Goal: Task Accomplishment & Management: Complete application form

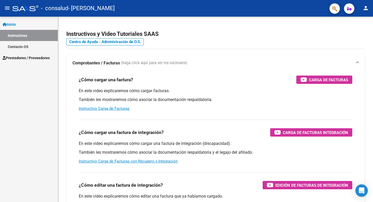
click at [23, 59] on span "Prestadores / Proveedores" at bounding box center [26, 58] width 47 height 6
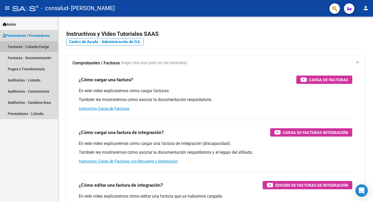
click at [34, 50] on link "Facturas - Listado/Carga" at bounding box center [29, 46] width 58 height 11
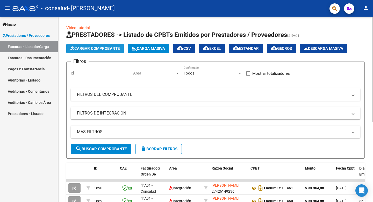
click at [103, 47] on span "Cargar Comprobante" at bounding box center [95, 48] width 49 height 5
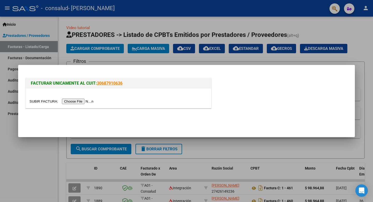
click at [74, 102] on input "file" at bounding box center [63, 101] width 66 height 5
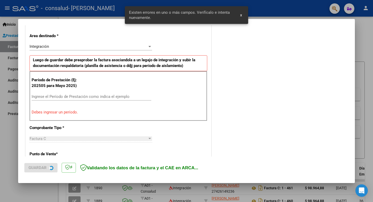
scroll to position [115, 0]
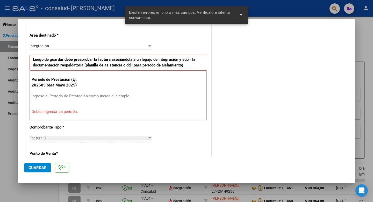
click at [87, 96] on input "Ingrese el Período de Prestación como indica el ejemplo" at bounding box center [92, 96] width 120 height 5
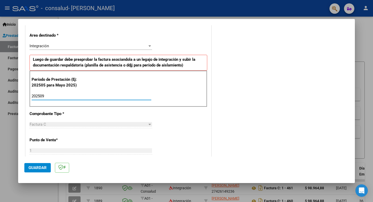
type input "202509"
click at [97, 112] on div "CUIT * 27-42614923-6 Ingresar CUIT ANALISIS PRESTADOR [PERSON_NAME] [PERSON_NAM…" at bounding box center [119, 170] width 186 height 390
click at [189, 136] on div "CUIT * 27-42614923-6 Ingresar CUIT ANALISIS PRESTADOR [PERSON_NAME] [PERSON_NAM…" at bounding box center [119, 170] width 186 height 390
click at [115, 164] on mat-dialog-container "COMPROBANTE VER COMPROBANTE El comprobante fue leído exitosamente. DATOS DEL CO…" at bounding box center [186, 101] width 337 height 164
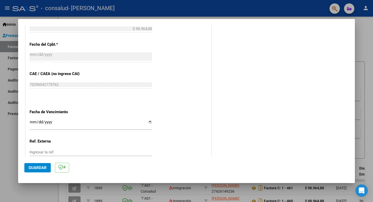
scroll to position [325, 0]
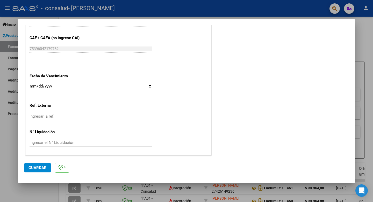
drag, startPoint x: 32, startPoint y: 114, endPoint x: 71, endPoint y: 66, distance: 61.6
click at [151, 87] on input "Ingresar la fecha" at bounding box center [91, 88] width 123 height 8
type input "[DATE]"
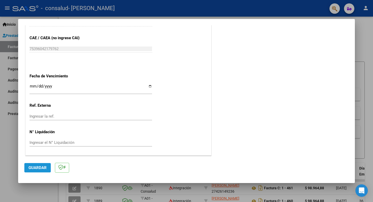
click at [37, 169] on span "Guardar" at bounding box center [38, 167] width 18 height 5
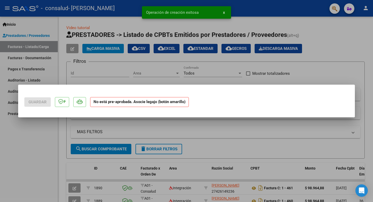
scroll to position [0, 0]
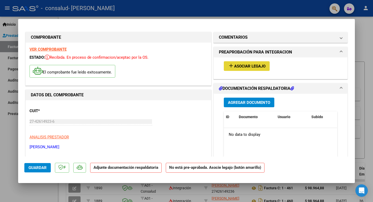
click at [214, 66] on span "Asociar Legajo" at bounding box center [249, 66] width 31 height 5
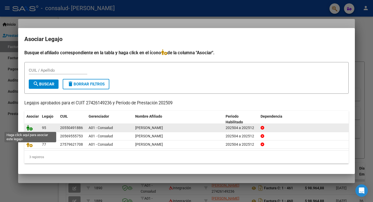
click at [30, 128] on icon at bounding box center [29, 128] width 6 height 6
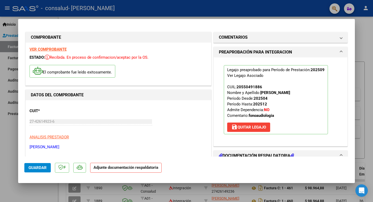
click at [214, 53] on span "PREAPROBACIÓN PARA INTEGRACION" at bounding box center [279, 52] width 121 height 6
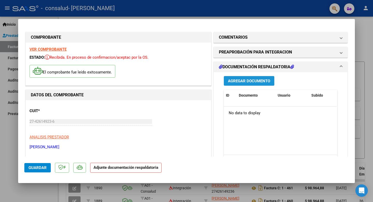
click at [214, 81] on span "Agregar Documento" at bounding box center [249, 81] width 42 height 5
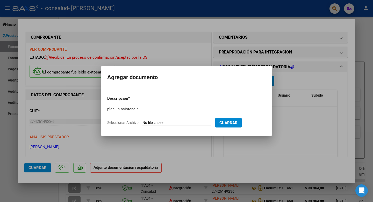
type input "planilla asistencia"
click at [136, 121] on span "Seleccionar Archivo" at bounding box center [122, 122] width 31 height 4
click at [143, 121] on input "Seleccionar Archivo" at bounding box center [177, 122] width 69 height 5
type input "C:\fakepath\[PERSON_NAME] SOL FC 00001-00000475 DOCUMENTACION.pdf"
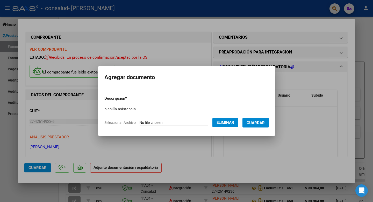
click at [214, 120] on span "Guardar" at bounding box center [256, 122] width 18 height 5
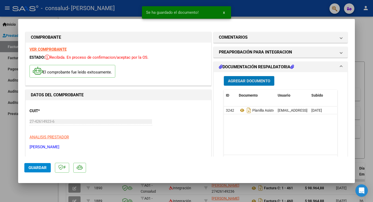
click at [107, 134] on div "CUIT * 27-42614923-6 Ingresar CUIT ANALISIS PRESTADOR [PERSON_NAME] [PERSON_NAM…" at bounding box center [119, 127] width 178 height 46
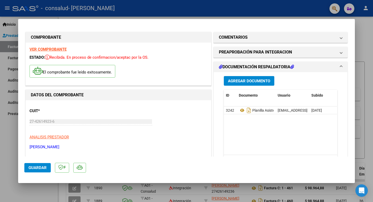
click at [214, 66] on h1 "DOCUMENTACIÓN RESPALDATORIA" at bounding box center [256, 67] width 75 height 6
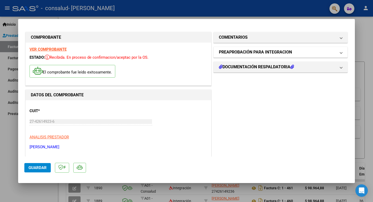
click at [214, 56] on mat-expansion-panel-header "PREAPROBACIÓN PARA INTEGRACION" at bounding box center [281, 52] width 134 height 10
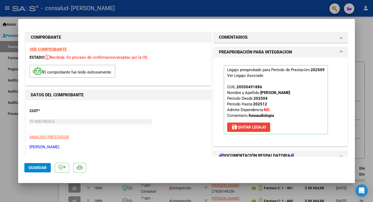
click at [214, 56] on mat-expansion-panel-header "PREAPROBACIÓN PARA INTEGRACION" at bounding box center [281, 52] width 134 height 10
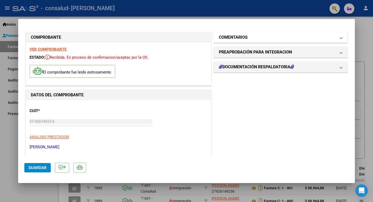
click at [214, 42] on mat-expansion-panel-header "COMENTARIOS" at bounding box center [281, 37] width 134 height 10
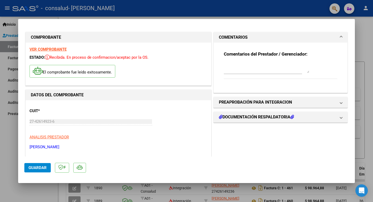
click at [214, 39] on mat-panel-title "COMENTARIOS" at bounding box center [277, 37] width 117 height 6
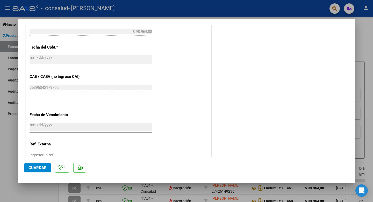
scroll to position [333, 0]
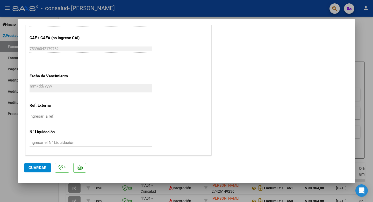
drag, startPoint x: 58, startPoint y: 148, endPoint x: 88, endPoint y: 139, distance: 31.0
click at [39, 169] on button "Guardar" at bounding box center [37, 167] width 26 height 9
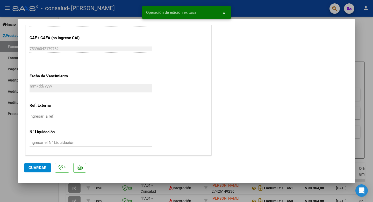
click at [214, 39] on div at bounding box center [186, 101] width 373 height 202
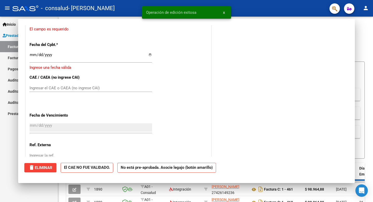
scroll to position [0, 0]
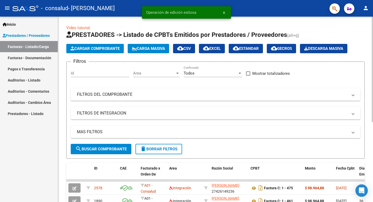
click at [214, 39] on div "Video tutorial PRESTADORES -> Listado de CPBTs Emitidos por Prestadores / Prove…" at bounding box center [215, 180] width 315 height 326
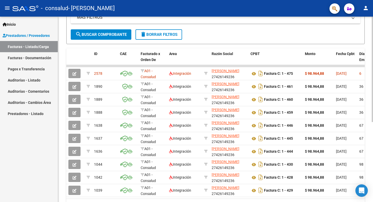
scroll to position [114, 0]
drag, startPoint x: 344, startPoint y: 66, endPoint x: 370, endPoint y: 64, distance: 26.3
click at [214, 64] on div "Video tutorial PRESTADORES -> Listado de CPBTs Emitidos por Prestadores / Prove…" at bounding box center [215, 66] width 315 height 326
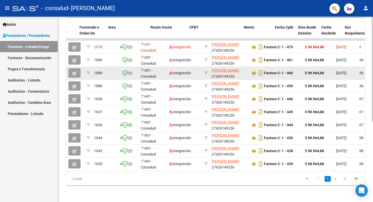
scroll to position [0, 84]
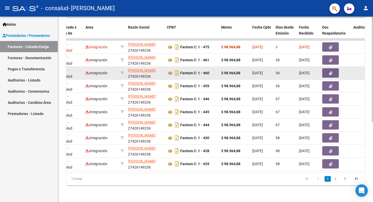
drag, startPoint x: 361, startPoint y: 60, endPoint x: 328, endPoint y: 73, distance: 35.7
click at [214, 73] on datatable-scroller "2578 A01 - Consalud Integración [PERSON_NAME] SOL 27426149236 Factura C: 1 - 47…" at bounding box center [132, 104] width 299 height 132
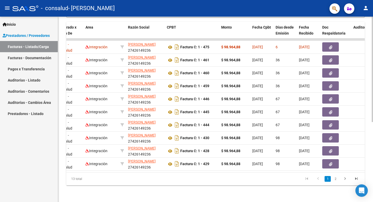
click at [214, 59] on div "Video tutorial PRESTADORES -> Listado de CPBTs Emitidos por Prestadores / Prove…" at bounding box center [215, 39] width 315 height 326
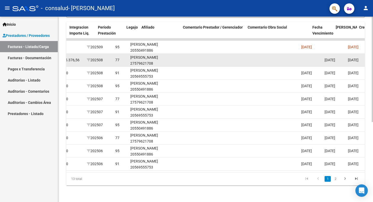
scroll to position [0, 644]
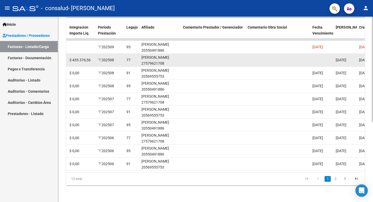
drag, startPoint x: 299, startPoint y: 73, endPoint x: 83, endPoint y: 56, distance: 216.6
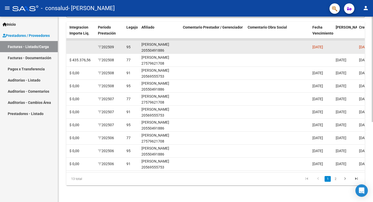
click at [80, 50] on datatable-body-cell at bounding box center [81, 47] width 29 height 13
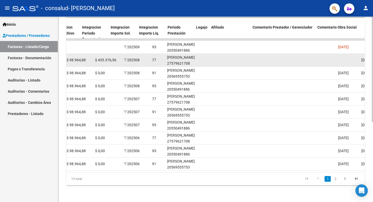
scroll to position [0, 567]
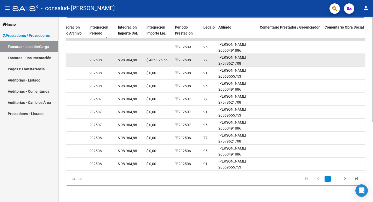
click at [79, 62] on div "1890 A01 - Consalud Integración [PERSON_NAME] SOL 27426149236 Factura C: 1 - 46…" at bounding box center [45, 60] width 1093 height 13
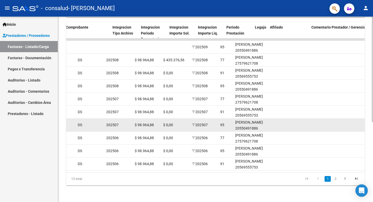
scroll to position [0, 511]
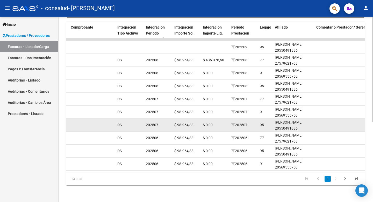
drag, startPoint x: 198, startPoint y: 129, endPoint x: 100, endPoint y: 122, distance: 97.7
click at [100, 122] on div "1636 A01 - Consalud Integración [PERSON_NAME] SOL 27426149236 Factura C: 1 - 44…" at bounding box center [102, 124] width 1093 height 13
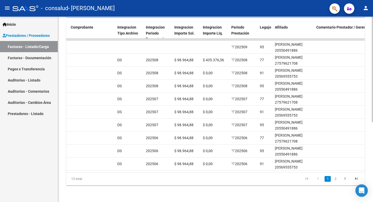
drag, startPoint x: 219, startPoint y: 171, endPoint x: 196, endPoint y: 171, distance: 23.3
click at [196, 169] on datatable-body "2578 A01 - Consalud Integración [PERSON_NAME] SOL 27426149236 Factura C: 1 - 47…" at bounding box center [215, 105] width 299 height 134
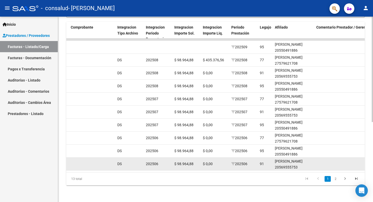
drag, startPoint x: 196, startPoint y: 171, endPoint x: 208, endPoint y: 170, distance: 12.1
click at [208, 169] on datatable-body "2578 A01 - Consalud Integración [PERSON_NAME] SOL 27426149236 Factura C: 1 - 47…" at bounding box center [215, 105] width 299 height 134
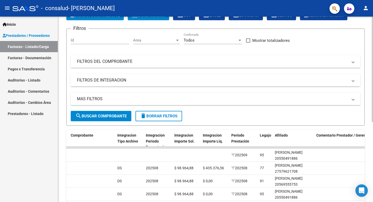
scroll to position [27, 0]
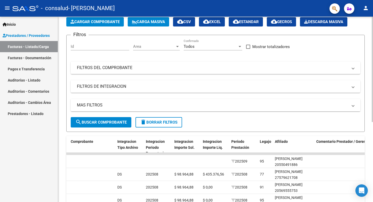
click at [214, 57] on div at bounding box center [372, 84] width 1 height 105
click at [113, 25] on button "Cargar Comprobante" at bounding box center [95, 21] width 58 height 9
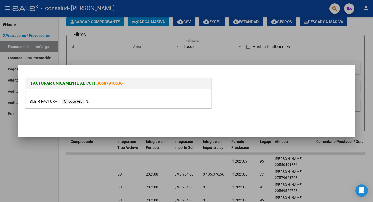
click at [70, 101] on input "file" at bounding box center [63, 101] width 66 height 5
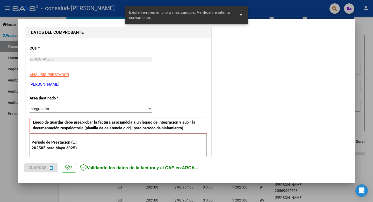
scroll to position [115, 0]
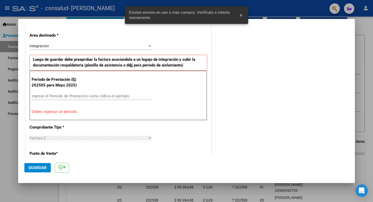
click at [53, 95] on input "Ingrese el Período de Prestación como indica el ejemplo" at bounding box center [92, 96] width 120 height 5
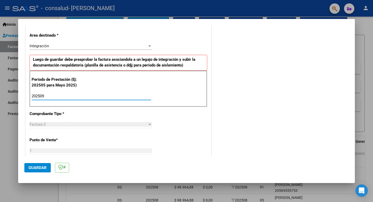
type input "202509"
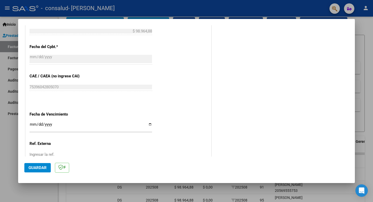
scroll to position [307, 0]
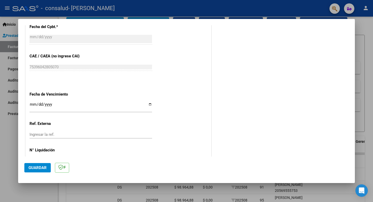
drag, startPoint x: 53, startPoint y: 139, endPoint x: 64, endPoint y: 110, distance: 30.8
click at [150, 104] on input "Ingresar la fecha" at bounding box center [91, 106] width 123 height 8
type input "[DATE]"
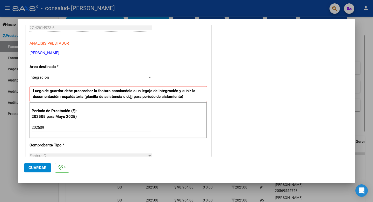
scroll to position [177, 0]
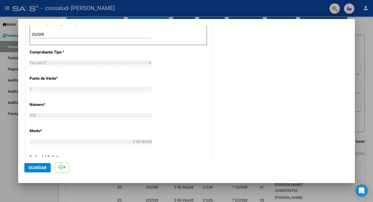
click at [95, 145] on div "CUIT * 27-42614923-6 Ingresar CUIT ANALISIS PRESTADOR [PERSON_NAME] [PERSON_NAM…" at bounding box center [119, 108] width 186 height 390
click at [36, 169] on span "Guardar" at bounding box center [38, 167] width 18 height 5
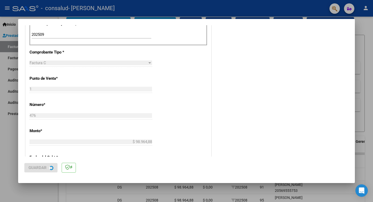
scroll to position [0, 0]
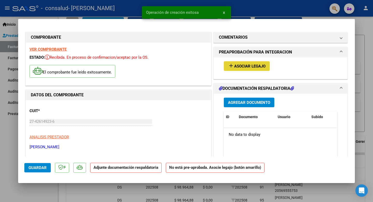
click at [214, 65] on span "Asociar Legajo" at bounding box center [249, 66] width 31 height 5
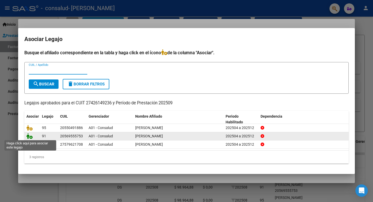
click at [29, 135] on icon at bounding box center [29, 136] width 6 height 6
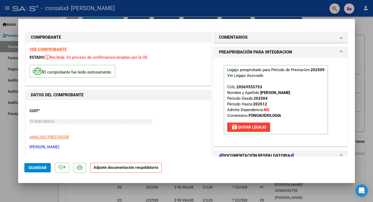
click at [214, 50] on mat-expansion-panel-header "PREAPROBACIÓN PARA INTEGRACION" at bounding box center [281, 52] width 134 height 10
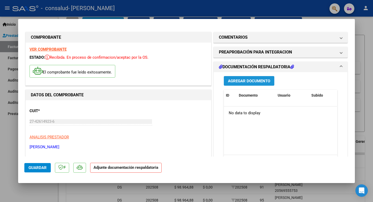
click at [214, 80] on span "Agregar Documento" at bounding box center [249, 81] width 42 height 5
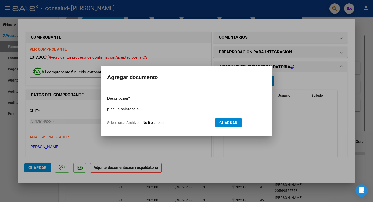
type input "planilla asistencia"
click at [125, 121] on span "Seleccionar Archivo" at bounding box center [122, 122] width 31 height 4
click at [143, 121] on input "Seleccionar Archivo" at bounding box center [177, 122] width 69 height 5
type input "C:\fakepath\[PERSON_NAME] SOL FC 00001-00000476 DOCUMENTACION.pdf"
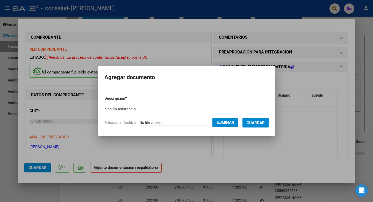
click at [214, 121] on span "Guardar" at bounding box center [256, 122] width 18 height 5
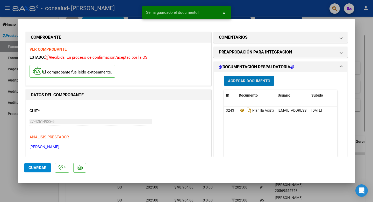
click at [35, 169] on span "Guardar" at bounding box center [38, 167] width 18 height 5
click at [214, 82] on div at bounding box center [186, 101] width 373 height 202
type input "$ 0,00"
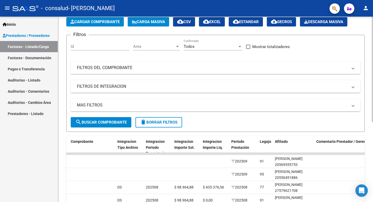
click at [113, 23] on span "Cargar Comprobante" at bounding box center [95, 21] width 49 height 5
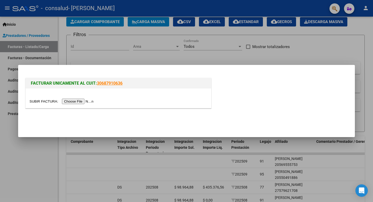
click at [79, 103] on input "file" at bounding box center [63, 101] width 66 height 5
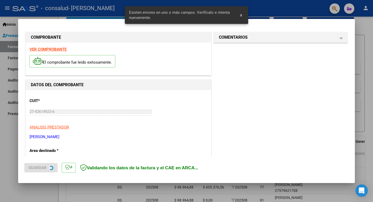
scroll to position [105, 0]
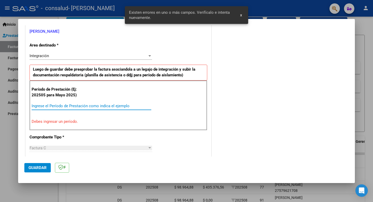
click at [50, 107] on input "Ingrese el Período de Prestación como indica el ejemplo" at bounding box center [92, 105] width 120 height 5
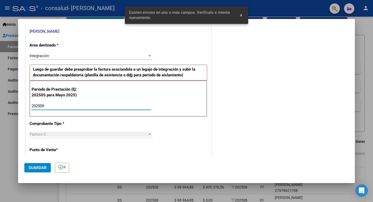
type input "202509"
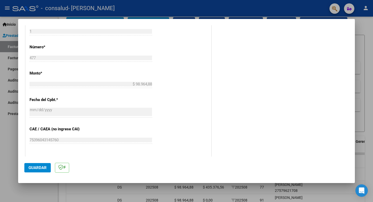
scroll to position [325, 0]
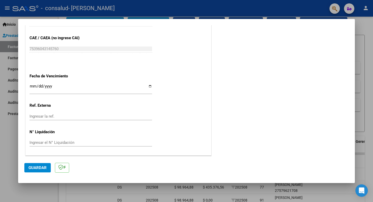
drag, startPoint x: 53, startPoint y: 152, endPoint x: 80, endPoint y: 73, distance: 83.8
click at [150, 87] on input "Ingresar la fecha" at bounding box center [91, 88] width 123 height 8
type input "[DATE]"
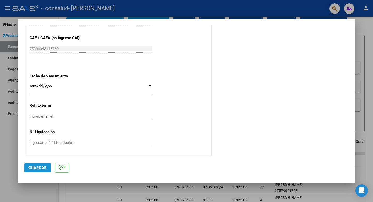
click at [43, 165] on span "Guardar" at bounding box center [38, 167] width 18 height 5
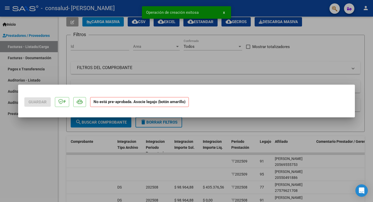
scroll to position [0, 0]
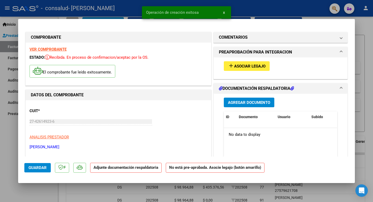
click at [214, 71] on div "add Asociar Legajo" at bounding box center [280, 65] width 121 height 17
click at [214, 67] on span "Asociar Legajo" at bounding box center [249, 66] width 31 height 5
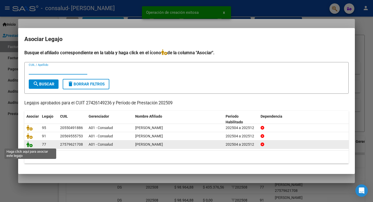
click at [32, 144] on icon at bounding box center [29, 144] width 6 height 6
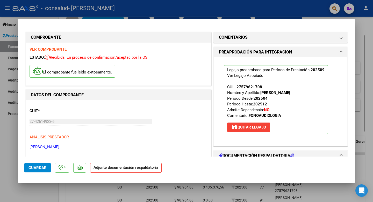
click at [214, 52] on h1 "PREAPROBACIÓN PARA INTEGRACION" at bounding box center [255, 52] width 73 height 6
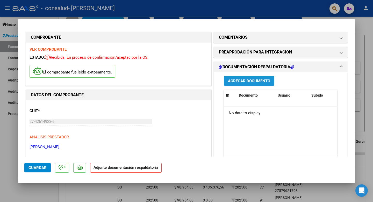
click at [214, 83] on span "Agregar Documento" at bounding box center [249, 81] width 42 height 5
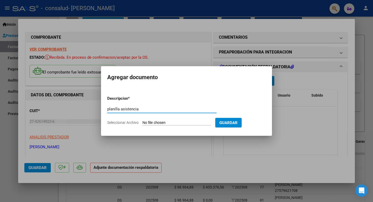
type input "planilla asistencia"
click at [124, 123] on span "Seleccionar Archivo" at bounding box center [122, 122] width 31 height 4
click at [143, 123] on input "Seleccionar Archivo" at bounding box center [177, 122] width 69 height 5
type input "C:\fakepath\[PERSON_NAME] SOL FC 00001-00000477 DOCUMENTACION .pdf"
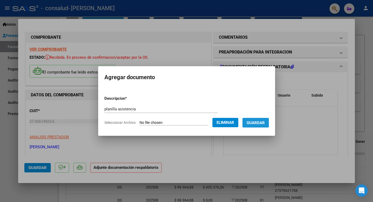
click at [214, 124] on span "Guardar" at bounding box center [256, 122] width 18 height 5
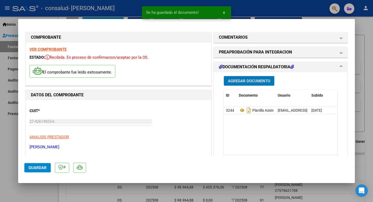
click at [214, 124] on datatable-body "3244 Planilla Asistencia [EMAIL_ADDRESS][DOMAIN_NAME] - [PERSON_NAME] [DATE]" at bounding box center [280, 130] width 113 height 48
click at [35, 165] on span "Guardar" at bounding box center [38, 167] width 18 height 5
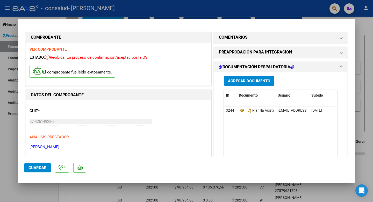
click at [40, 169] on mat-dialog-container "COMPROBANTE VER COMPROBANTE ESTADO: Recibida. En proceso de confirmacion/acepta…" at bounding box center [186, 101] width 337 height 164
click at [40, 169] on div at bounding box center [186, 101] width 373 height 202
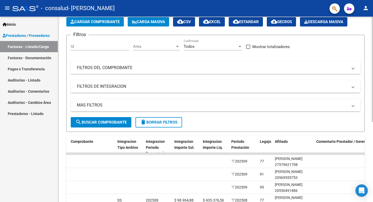
click at [214, 169] on div "Video tutorial PRESTADORES -> Listado de CPBTs Emitidos por Prestadores / Prove…" at bounding box center [215, 153] width 315 height 326
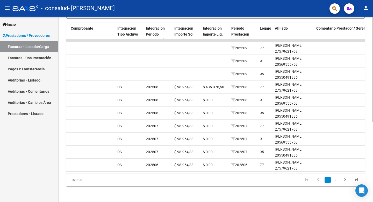
scroll to position [141, 0]
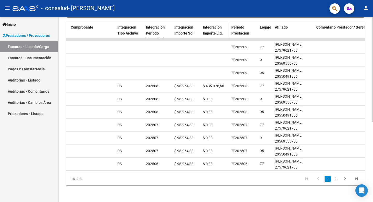
click at [214, 33] on span "Integracion Importe Liq." at bounding box center [213, 30] width 20 height 10
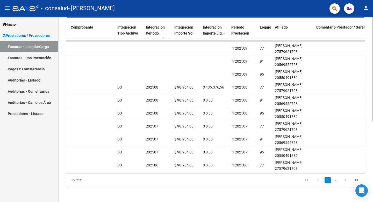
click at [214, 33] on span "Integracion Importe Liq." at bounding box center [213, 30] width 20 height 10
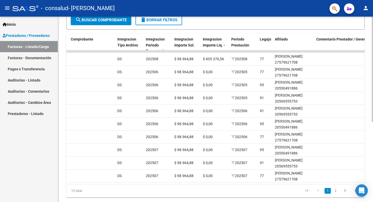
scroll to position [137, 0]
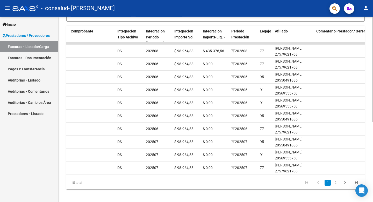
click at [214, 131] on div "Video tutorial PRESTADORES -> Listado de CPBTs Emitidos por Prestadores / Prove…" at bounding box center [216, 43] width 317 height 326
click at [214, 31] on span "Período Prestación" at bounding box center [241, 34] width 18 height 10
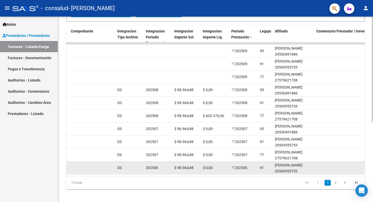
click at [97, 165] on div at bounding box center [92, 168] width 43 height 6
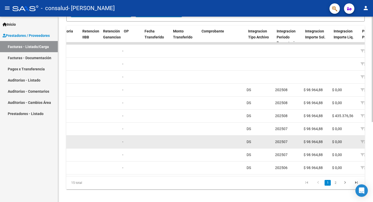
drag, startPoint x: 120, startPoint y: 142, endPoint x: 103, endPoint y: 146, distance: 17.4
click at [103, 146] on div "1637 A01 - Consalud Integración [PERSON_NAME] SOL 27426149236 Factura C: 1 - 44…" at bounding box center [231, 141] width 1093 height 13
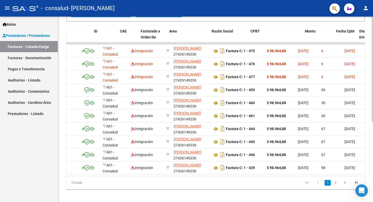
scroll to position [0, 0]
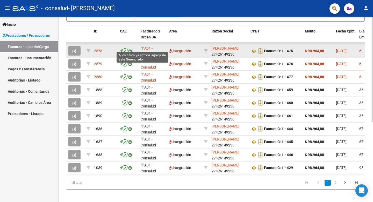
click at [143, 48] on icon at bounding box center [143, 48] width 4 height 4
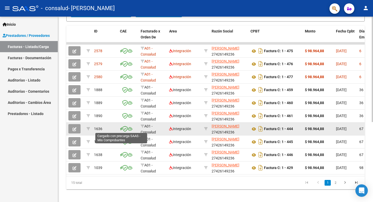
click at [121, 129] on icon at bounding box center [121, 129] width 2 height 0
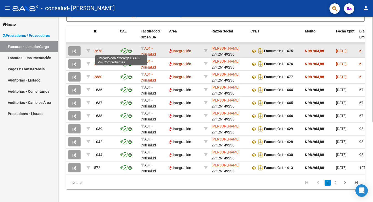
click at [122, 51] on icon at bounding box center [121, 51] width 2 height 0
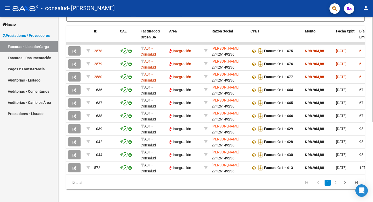
drag, startPoint x: 293, startPoint y: 169, endPoint x: 297, endPoint y: 191, distance: 22.7
click at [214, 169] on div "Video tutorial PRESTADORES -> Listado de CPBTs Emitidos por Prestadores / Prove…" at bounding box center [215, 43] width 315 height 326
click at [214, 169] on div "12 total 1 2" at bounding box center [215, 182] width 299 height 13
click at [214, 169] on icon "go to next page" at bounding box center [345, 183] width 7 height 6
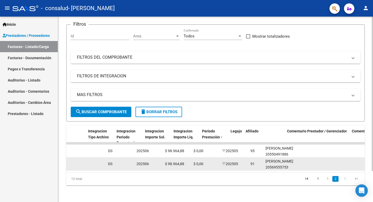
scroll to position [0, 540]
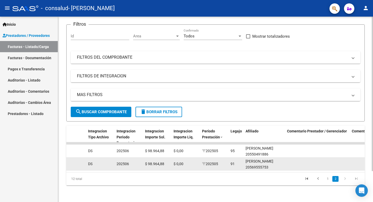
drag, startPoint x: 313, startPoint y: 163, endPoint x: 339, endPoint y: 162, distance: 26.2
click at [214, 162] on div "614 A01 - Consalud Integración [PERSON_NAME] SOL 27426149236 Factura C: 1 - 412…" at bounding box center [73, 163] width 1093 height 13
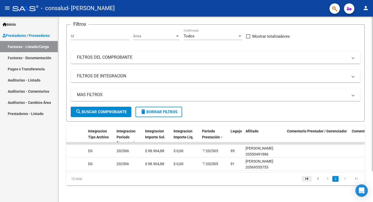
click at [214, 169] on icon "go to first page" at bounding box center [307, 179] width 7 height 6
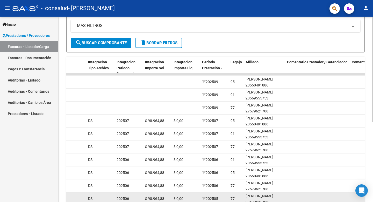
scroll to position [139, 0]
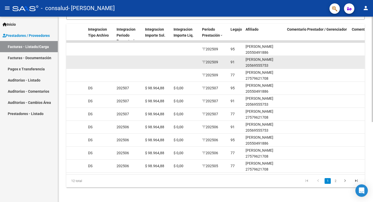
drag, startPoint x: 214, startPoint y: 188, endPoint x: 215, endPoint y: 65, distance: 122.9
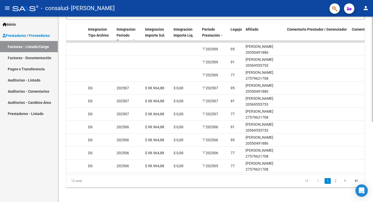
click at [214, 169] on icon "go to previous page" at bounding box center [318, 181] width 7 height 6
click at [214, 169] on icon "go to next page" at bounding box center [345, 181] width 7 height 6
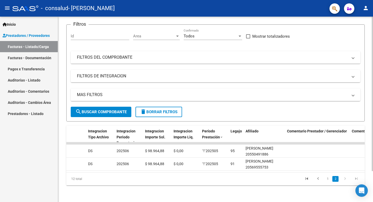
scroll to position [37, 0]
click at [214, 169] on icon "go to previous page" at bounding box center [318, 179] width 7 height 6
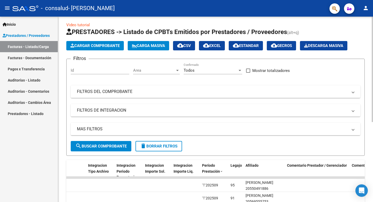
scroll to position [0, 0]
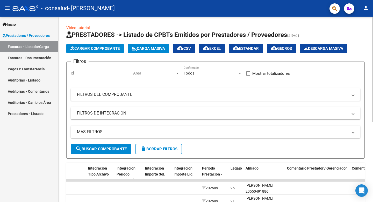
click at [214, 23] on div at bounding box center [372, 69] width 1 height 105
click at [76, 46] on span "Cargar Comprobante" at bounding box center [95, 48] width 49 height 5
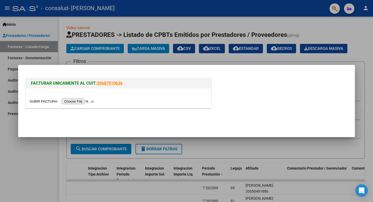
click at [71, 100] on input "file" at bounding box center [63, 101] width 66 height 5
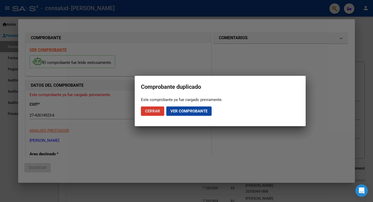
click at [174, 113] on span "Ver comprobante" at bounding box center [189, 111] width 37 height 5
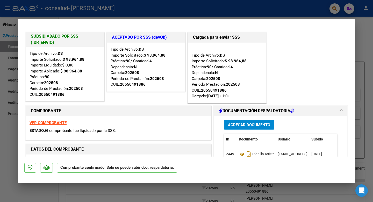
click at [187, 124] on div "VER COMPROBANTE ESTADO: El comprobante fue liquidado por la SSS." at bounding box center [119, 128] width 186 height 24
click at [198, 157] on mat-dialog-actions "Comprobante confirmado. Sólo se puede subir doc. respaldatoria." at bounding box center [186, 166] width 325 height 20
drag, startPoint x: 51, startPoint y: 131, endPoint x: 104, endPoint y: 136, distance: 53.6
click at [104, 136] on div "VER COMPROBANTE ESTADO: El comprobante fue liquidado por la SSS." at bounding box center [119, 128] width 186 height 24
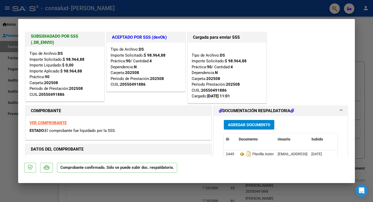
click at [143, 135] on div "VER COMPROBANTE ESTADO: El comprobante fue liquidado por la SSS." at bounding box center [119, 128] width 186 height 24
click at [125, 169] on div at bounding box center [186, 101] width 373 height 202
type input "$ 0,00"
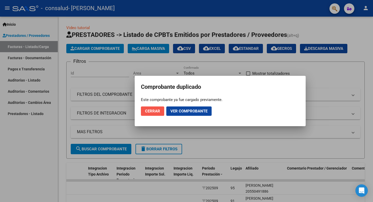
click at [152, 113] on span "Cerrar" at bounding box center [152, 111] width 15 height 5
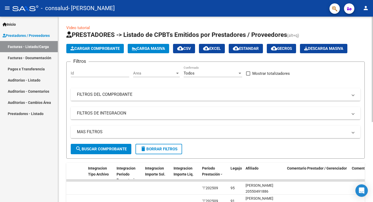
click at [105, 90] on mat-expansion-panel-header "FILTROS DEL COMPROBANTE" at bounding box center [216, 94] width 290 height 12
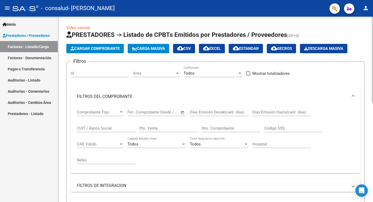
click at [107, 94] on mat-panel-title "FILTROS DEL COMPROBANTE" at bounding box center [212, 97] width 271 height 6
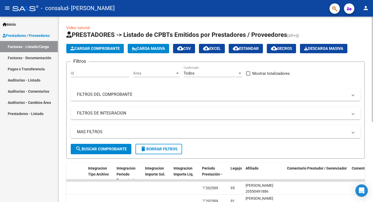
click at [214, 67] on div "Filtros Id Area Area Todos Confirmado Mostrar totalizadores FILTROS DEL COMPROB…" at bounding box center [216, 105] width 290 height 78
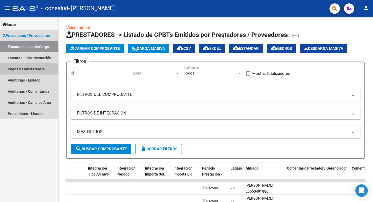
click at [32, 71] on link "Pagos x Transferencia" at bounding box center [29, 68] width 58 height 11
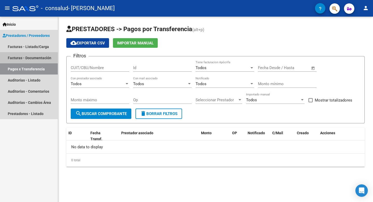
click at [33, 58] on link "Facturas - Documentación" at bounding box center [29, 57] width 58 height 11
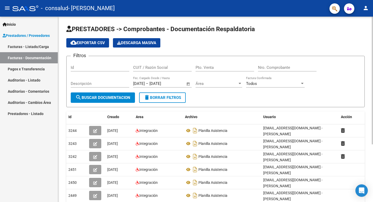
click at [214, 106] on form "Filtros Id CUIT / Razón Social Pto. Venta Nro. Comprobante Descripción [DATE] […" at bounding box center [215, 81] width 299 height 51
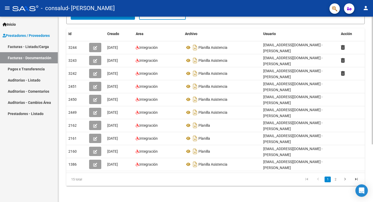
scroll to position [83, 0]
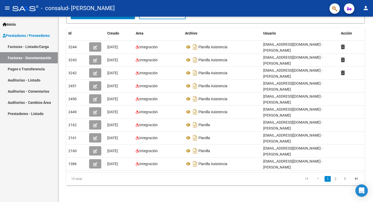
click at [44, 49] on link "Facturas - Listado/Carga" at bounding box center [29, 46] width 58 height 11
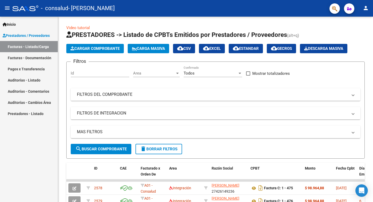
click at [39, 66] on link "Pagos x Transferencia" at bounding box center [29, 68] width 58 height 11
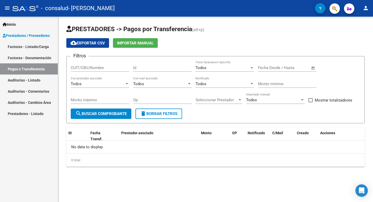
click at [99, 66] on input "CUIT/CBU/Nombre" at bounding box center [100, 67] width 59 height 5
type input "n"
click at [97, 111] on button "search Buscar Comprobante" at bounding box center [101, 113] width 61 height 10
click at [115, 68] on input "[PERSON_NAME]" at bounding box center [100, 67] width 59 height 5
type input "r"
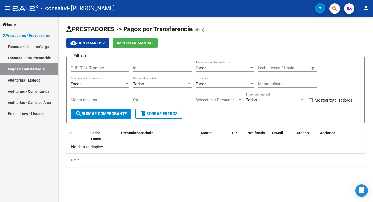
click at [186, 41] on div "cloud_download Exportar CSV Importar Manual" at bounding box center [215, 43] width 299 height 10
drag, startPoint x: 94, startPoint y: 137, endPoint x: 99, endPoint y: 144, distance: 8.7
click at [99, 144] on div "ID Fecha Transf. Prestador asociado Monto OP Notificado C/Mail Creado Acciones …" at bounding box center [215, 146] width 299 height 39
click at [102, 135] on div "Fecha Transf." at bounding box center [99, 136] width 19 height 12
click at [138, 133] on span "Prestador asociado" at bounding box center [137, 133] width 32 height 4
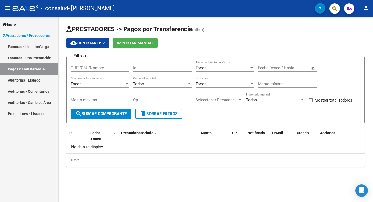
click at [207, 134] on span "Monto" at bounding box center [206, 133] width 11 height 4
click at [16, 25] on span "Inicio" at bounding box center [9, 25] width 13 height 6
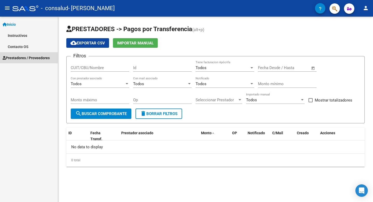
click at [21, 55] on span "Prestadores / Proveedores" at bounding box center [26, 58] width 47 height 6
